Goal: Check status: Check status

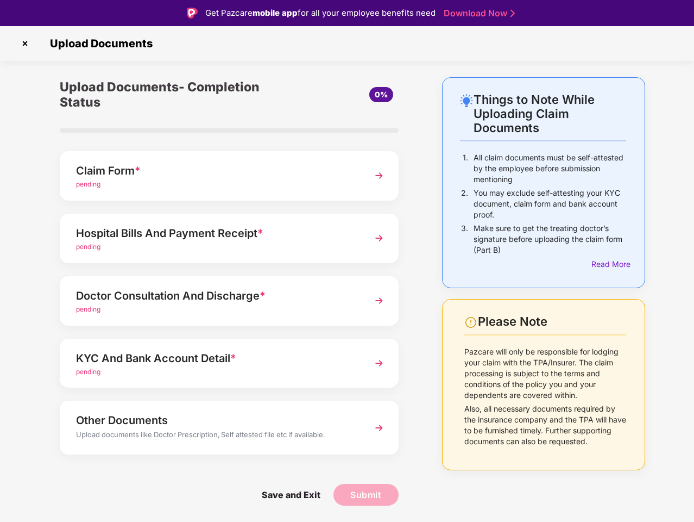
click at [25, 43] on img at bounding box center [24, 43] width 17 height 17
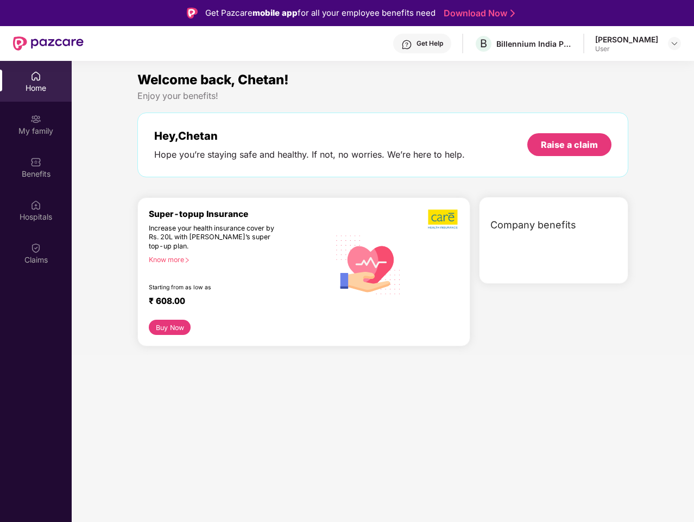
click at [229, 175] on div "Hey, Chetan Hope you’re staying safe and healthy. If not, no worries. We’re her…" at bounding box center [382, 144] width 491 height 65
click at [229, 238] on div "Increase your health insurance cover by Rs. 20L with [PERSON_NAME]’s super top-…" at bounding box center [216, 236] width 134 height 27
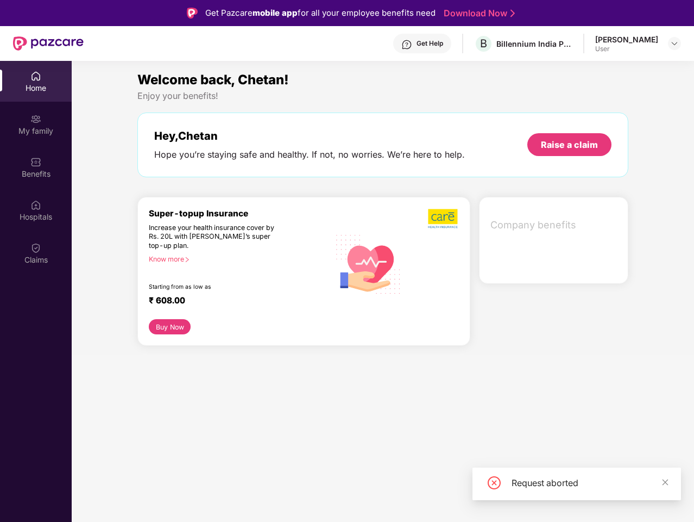
click at [229, 300] on div "₹ 608.00" at bounding box center [234, 301] width 170 height 13
click at [229, 363] on section "Welcome back, Chetan! Enjoy your benefits! Hey, Chetan Hope you’re staying safe…" at bounding box center [383, 322] width 623 height 522
click at [229, 427] on section "Welcome back, Chetan! Enjoy your benefits! Hey, Chetan Hope you’re staying safe…" at bounding box center [383, 322] width 623 height 522
click at [291, 494] on section "Welcome back, Chetan! Enjoy your benefits! Hey, Chetan Hope you’re staying safe…" at bounding box center [383, 322] width 623 height 522
click at [366, 494] on section "Welcome back, Chetan! Enjoy your benefits! Hey, Chetan Hope you’re staying safe…" at bounding box center [383, 322] width 623 height 522
